Goal: Check status: Check status

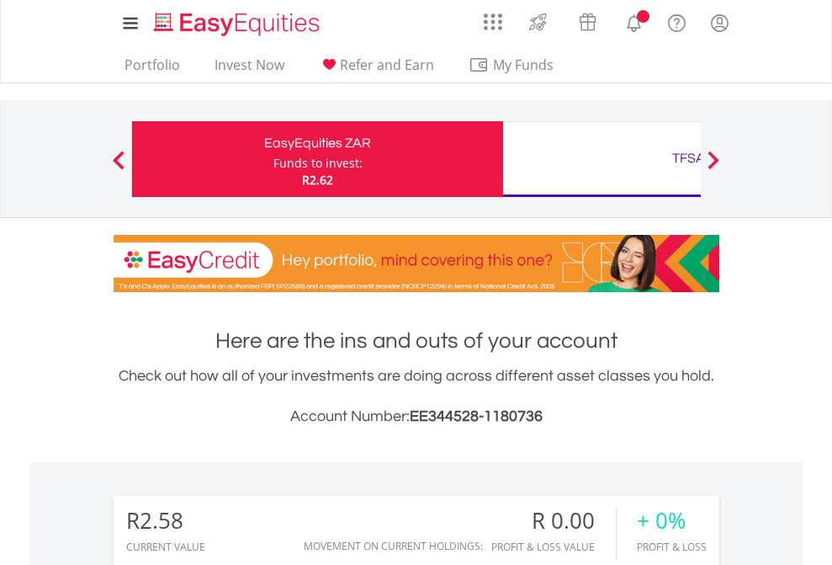
scroll to position [162, 264]
click at [274, 159] on div "Funds to invest:" at bounding box center [318, 163] width 89 height 17
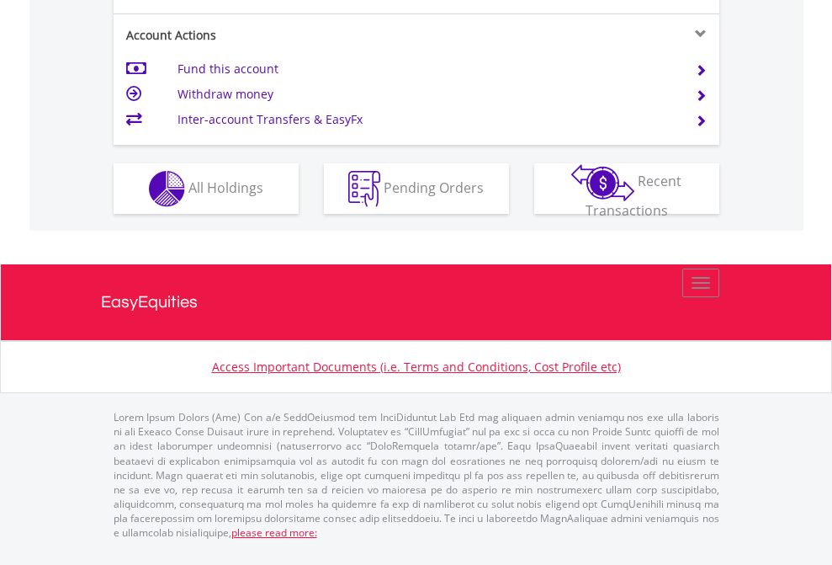
scroll to position [1580, 0]
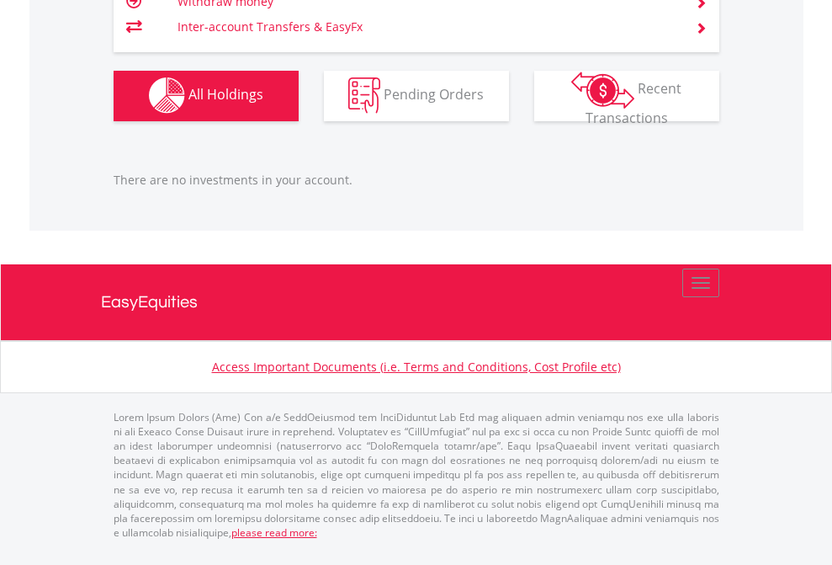
scroll to position [162, 264]
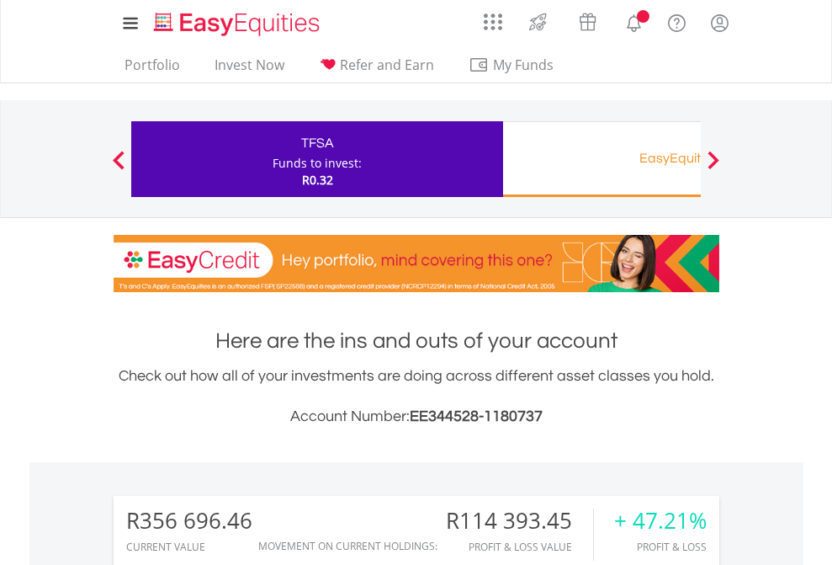
scroll to position [162, 264]
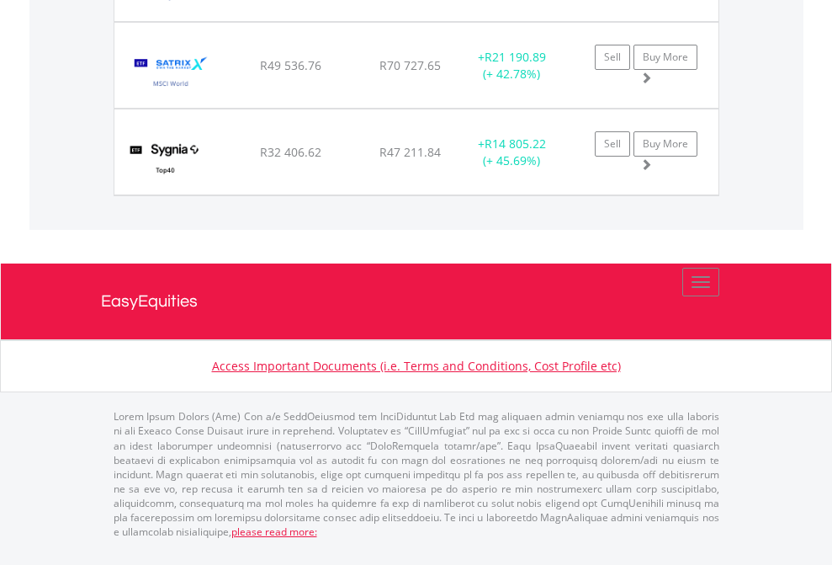
scroll to position [121, 0]
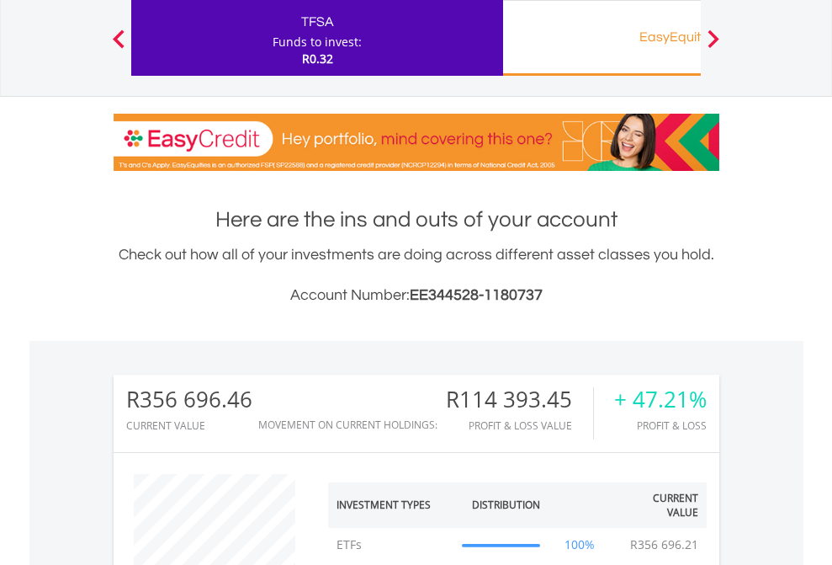
click at [602, 38] on div "EasyEquities RA" at bounding box center [688, 37] width 351 height 24
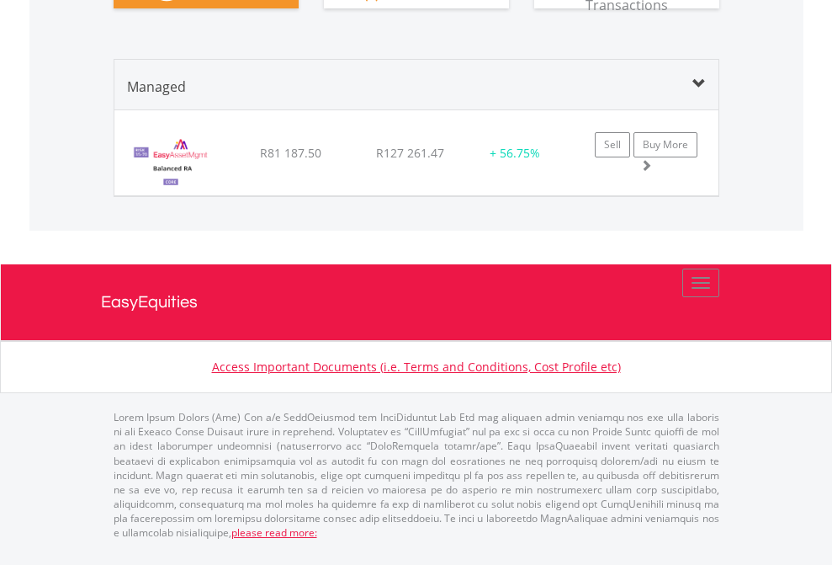
scroll to position [162, 264]
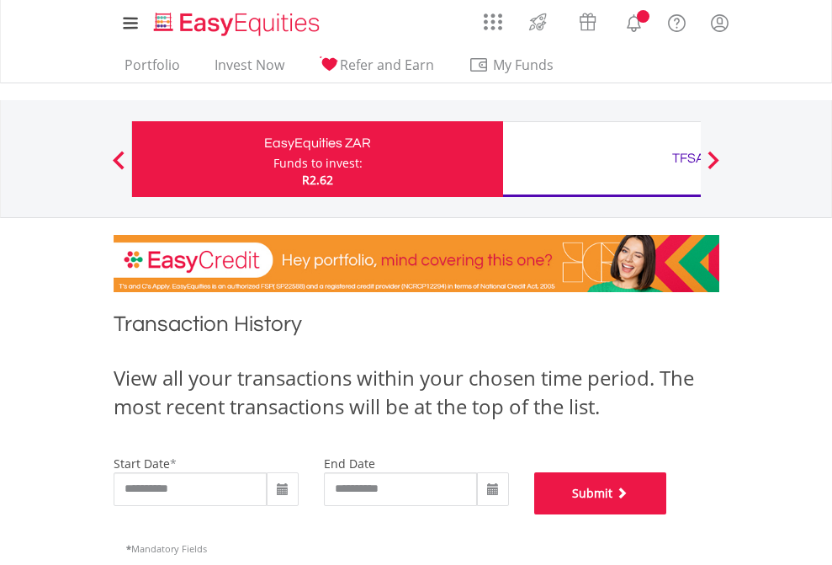
click at [667, 514] on button "Submit" at bounding box center [600, 493] width 133 height 42
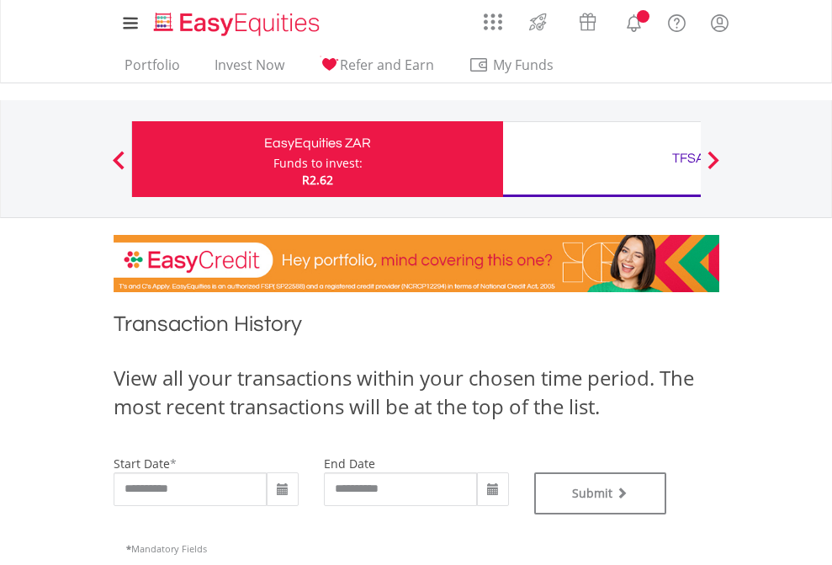
click at [602, 159] on div "TFSA" at bounding box center [688, 158] width 351 height 24
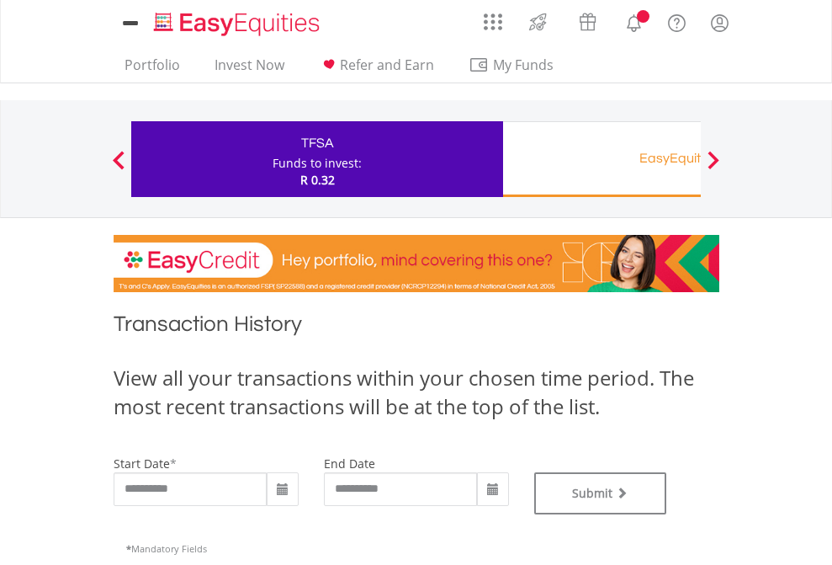
type input "**********"
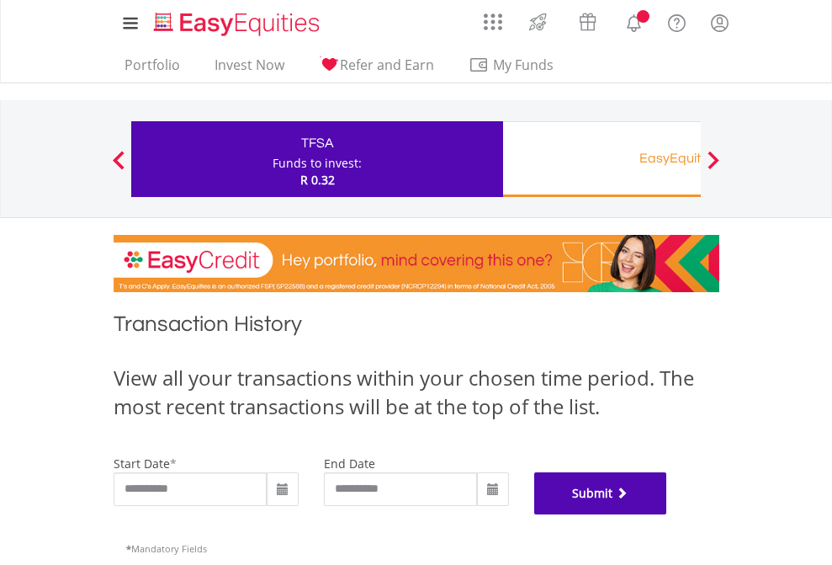
click at [667, 514] on button "Submit" at bounding box center [600, 493] width 133 height 42
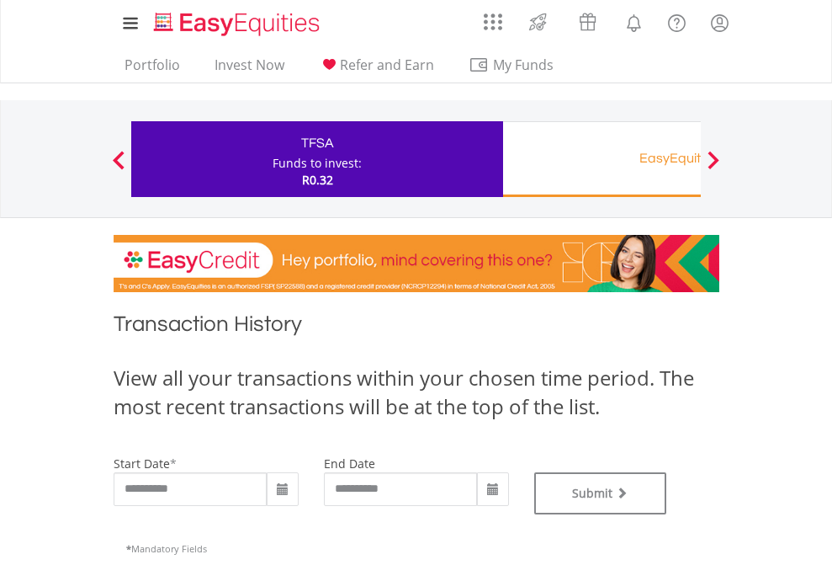
click at [602, 159] on div "EasyEquities RA" at bounding box center [688, 158] width 351 height 24
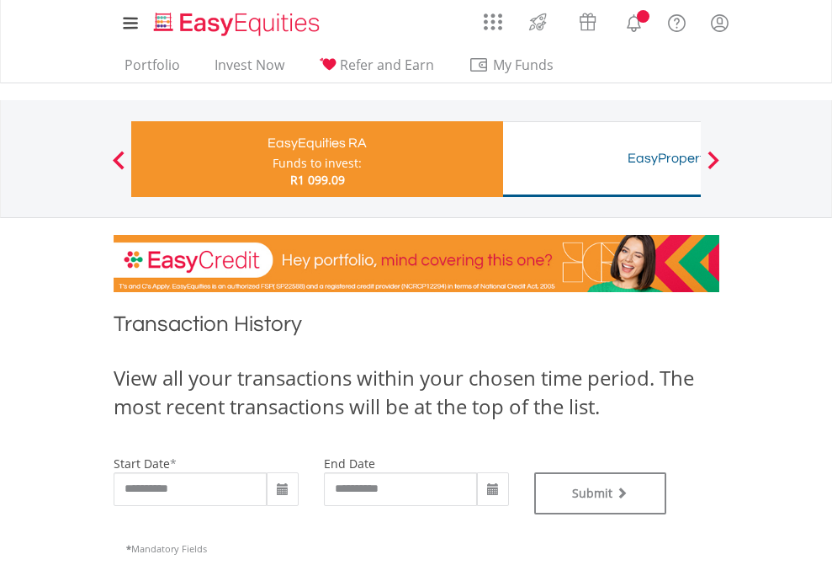
type input "**********"
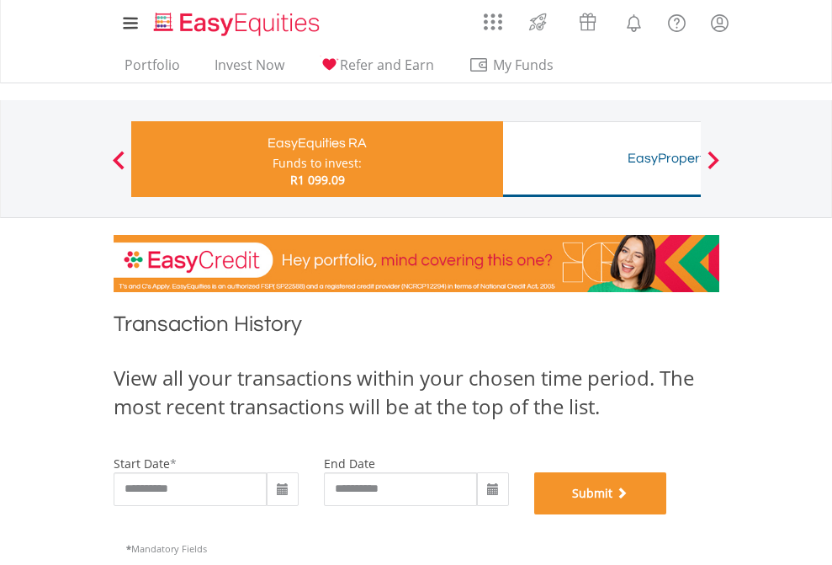
click at [667, 514] on button "Submit" at bounding box center [600, 493] width 133 height 42
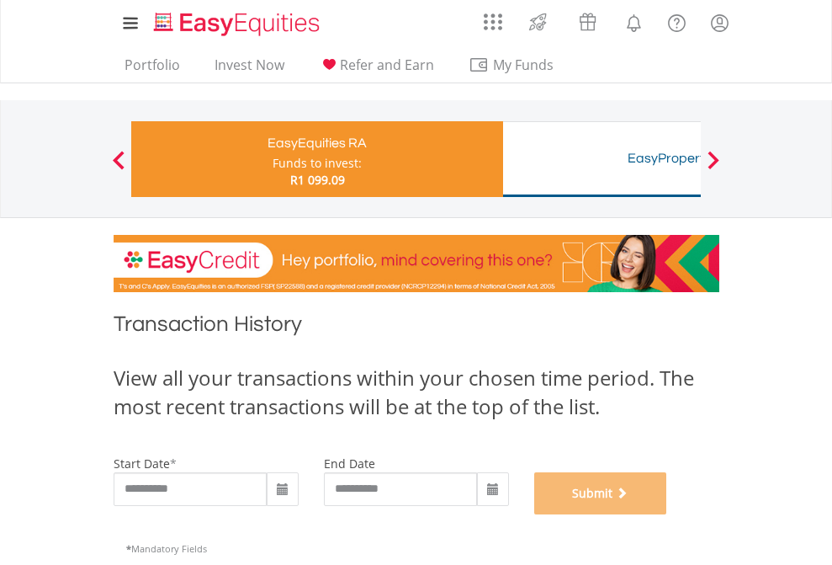
scroll to position [683, 0]
